Goal: Navigation & Orientation: Go to known website

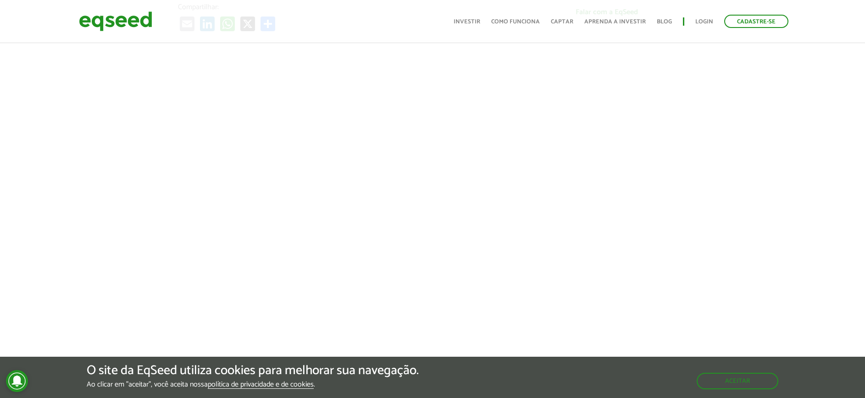
scroll to position [327, 0]
